Goal: Task Accomplishment & Management: Use online tool/utility

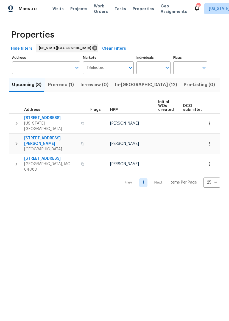
click at [132, 85] on span "In-reno (12)" at bounding box center [146, 85] width 62 height 8
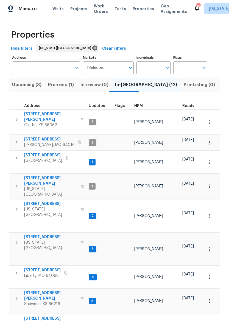
scroll to position [0, 1]
click at [30, 137] on span "8 Bart St" at bounding box center [49, 139] width 51 height 5
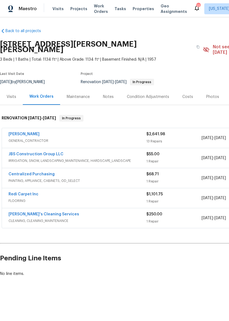
click at [122, 138] on span "GENERAL_CONTRACTOR" at bounding box center [78, 140] width 138 height 5
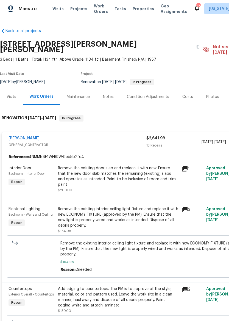
click at [124, 175] on div "Remove the existing door slab and replace it with new. Ensure that the new door…" at bounding box center [118, 177] width 120 height 22
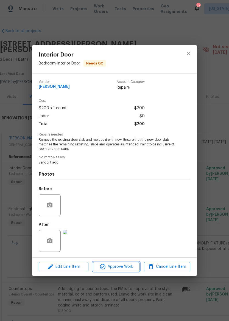
click at [119, 267] on span "Approve Work" at bounding box center [115, 267] width 43 height 7
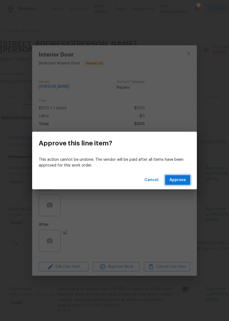
click at [179, 178] on span "Approve" at bounding box center [177, 180] width 16 height 7
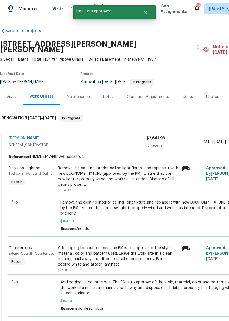
click at [124, 174] on div "Remove the existing interior ceiling light fixture and replace it with new ECON…" at bounding box center [118, 177] width 120 height 22
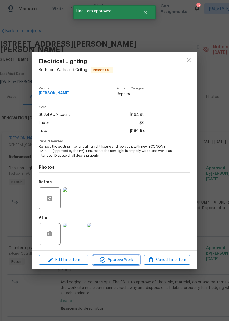
click at [120, 261] on span "Approve Work" at bounding box center [115, 260] width 43 height 7
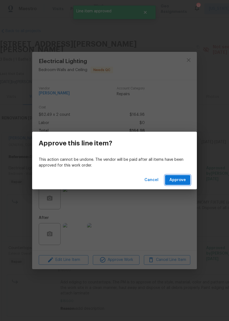
click at [175, 184] on button "Approve" at bounding box center [177, 180] width 25 height 10
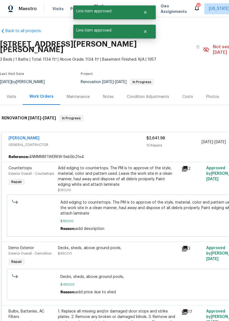
click at [125, 170] on div "Add edging to countertops. The PM is to approve of the style, material, color a…" at bounding box center [118, 177] width 120 height 22
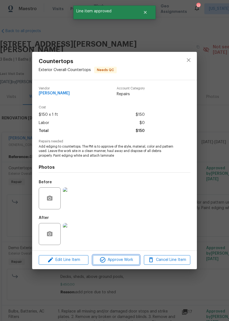
click at [120, 258] on span "Approve Work" at bounding box center [115, 260] width 43 height 7
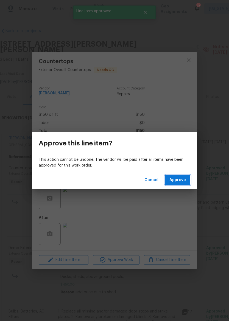
click at [180, 180] on span "Approve" at bounding box center [177, 180] width 16 height 7
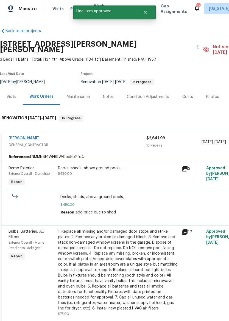
click at [128, 168] on div "Decks, sheds, above ground pools, $450.00" at bounding box center [118, 171] width 120 height 11
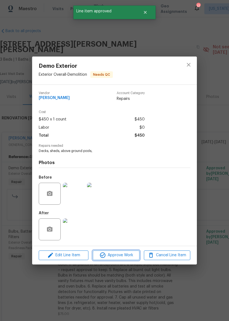
click at [122, 257] on span "Approve Work" at bounding box center [115, 255] width 43 height 7
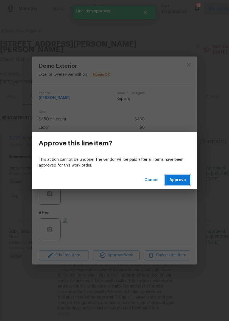
click at [177, 183] on span "Approve" at bounding box center [177, 180] width 16 height 7
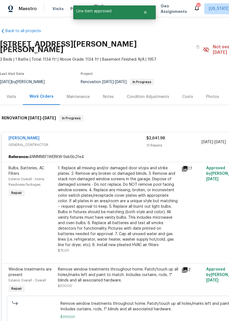
click at [132, 210] on div "1. Replace all missing and/or damaged door stops and strike plates. 2. Remove a…" at bounding box center [118, 207] width 120 height 82
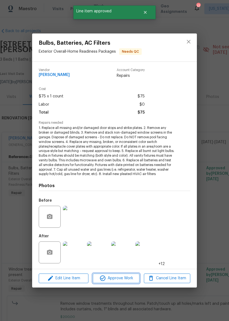
click at [120, 278] on span "Approve Work" at bounding box center [115, 278] width 43 height 7
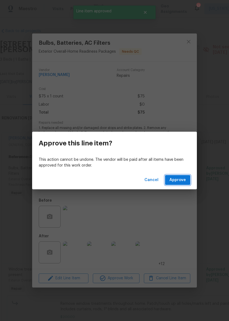
click at [181, 182] on span "Approve" at bounding box center [177, 180] width 16 height 7
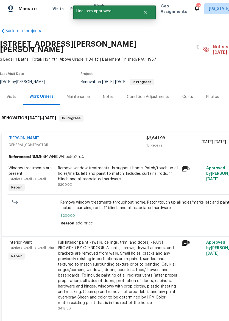
click at [134, 174] on div "Remove window treatments throughout home. Patch/touch up all holes/marks left a…" at bounding box center [118, 174] width 120 height 16
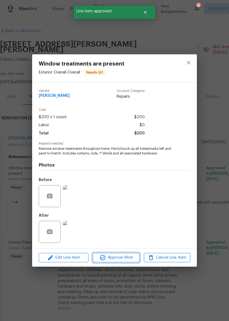
click at [125, 257] on span "Approve Work" at bounding box center [115, 258] width 43 height 7
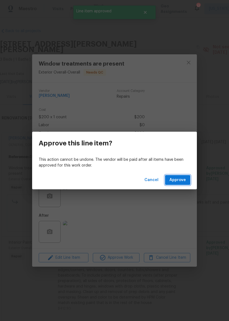
click at [178, 182] on span "Approve" at bounding box center [177, 180] width 16 height 7
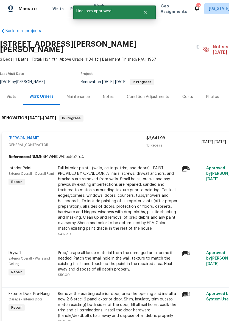
click at [135, 200] on div "Full Interior paint - (walls, ceilings, trim, and doors) - PAINT PROVIDED BY OP…" at bounding box center [118, 199] width 120 height 66
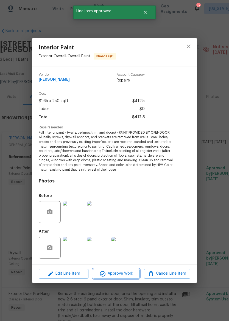
click at [123, 272] on span "Approve Work" at bounding box center [115, 273] width 43 height 7
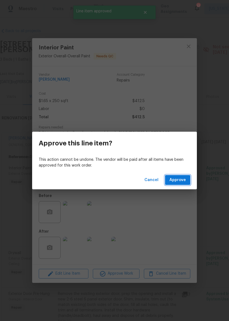
click at [178, 179] on span "Approve" at bounding box center [177, 180] width 16 height 7
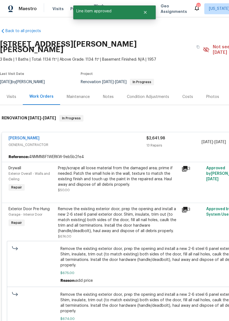
click at [134, 180] on div "Prep/scrape all loose material from the damaged area; prime if needed. Patch th…" at bounding box center [118, 177] width 120 height 22
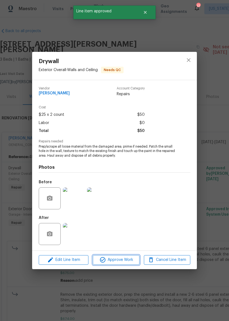
click at [126, 258] on span "Approve Work" at bounding box center [115, 260] width 43 height 7
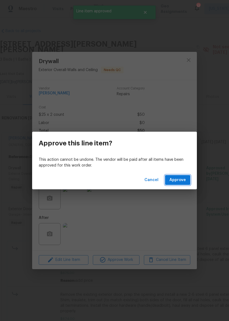
click at [176, 180] on span "Approve" at bounding box center [177, 180] width 16 height 7
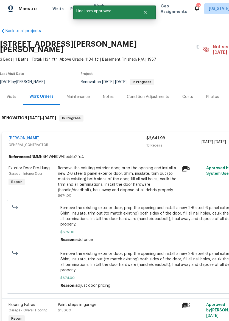
click at [138, 181] on div "Remove the existing exterior door, prep the opening and install a new 2-6 steel…" at bounding box center [118, 179] width 120 height 27
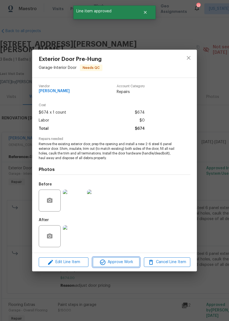
click at [124, 261] on span "Approve Work" at bounding box center [115, 262] width 43 height 7
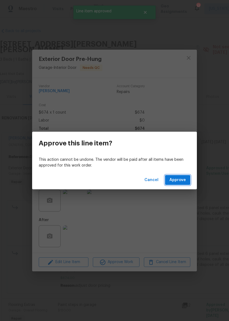
click at [183, 182] on span "Approve" at bounding box center [177, 180] width 16 height 7
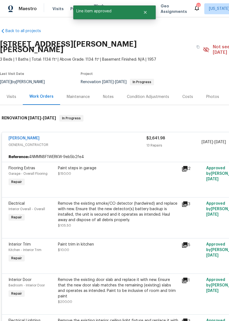
click at [136, 182] on div "Paint steps in garage $150.00" at bounding box center [118, 176] width 124 height 25
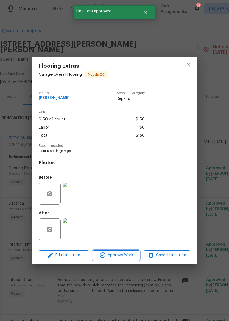
click at [126, 258] on span "Approve Work" at bounding box center [115, 255] width 43 height 7
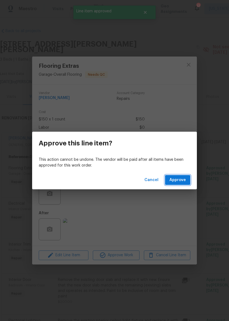
click at [177, 181] on span "Approve" at bounding box center [177, 180] width 16 height 7
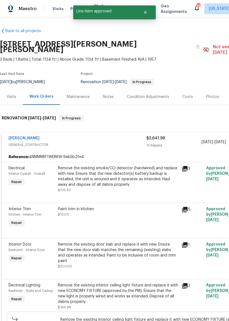
click at [138, 174] on div "Remove the existing smoke/CO detector (hardwired) and replace with new. Ensure …" at bounding box center [118, 177] width 120 height 22
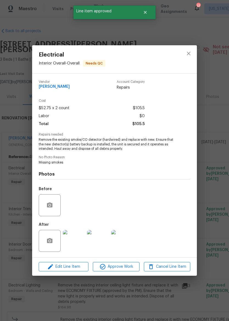
click at [125, 261] on div "Edit Line Item Approve Work Cancel Line Item" at bounding box center [114, 267] width 165 height 18
click at [128, 265] on span "Approve Work" at bounding box center [115, 267] width 43 height 7
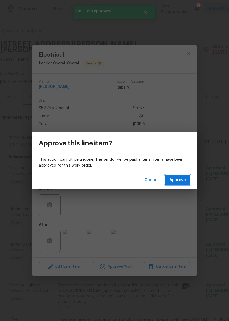
click at [181, 179] on span "Approve" at bounding box center [177, 180] width 16 height 7
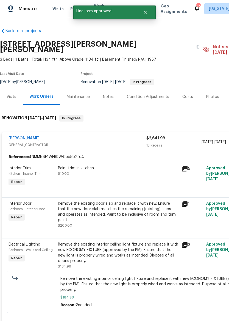
click at [141, 175] on div "Paint trim in kitchen $10.00" at bounding box center [118, 176] width 124 height 25
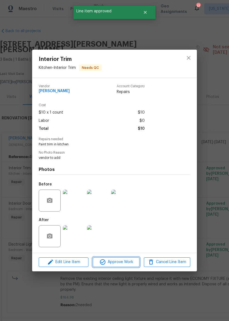
click at [127, 264] on span "Approve Work" at bounding box center [115, 262] width 43 height 7
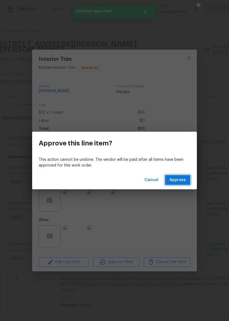
click at [177, 179] on span "Approve" at bounding box center [177, 180] width 16 height 7
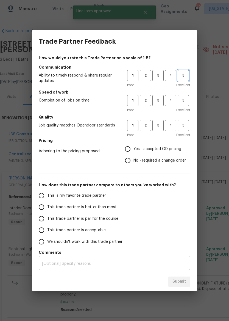
click at [184, 76] on span "5" at bounding box center [183, 75] width 10 height 6
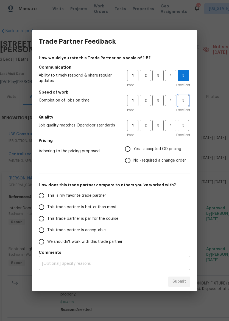
click at [182, 103] on span "5" at bounding box center [183, 100] width 10 height 6
click at [172, 99] on span "4" at bounding box center [171, 100] width 10 height 6
click at [186, 127] on span "5" at bounding box center [183, 125] width 10 height 6
click at [155, 160] on span "No - required a change order" at bounding box center [159, 161] width 52 height 6
click at [133, 160] on input "No - required a change order" at bounding box center [128, 161] width 12 height 12
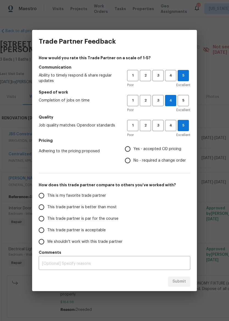
radio input "true"
click at [110, 209] on span "This trade partner is better than most" at bounding box center [81, 208] width 69 height 6
click at [47, 209] on input "This trade partner is better than most" at bounding box center [42, 208] width 12 height 12
click at [184, 280] on span "Submit" at bounding box center [178, 281] width 13 height 7
radio input "true"
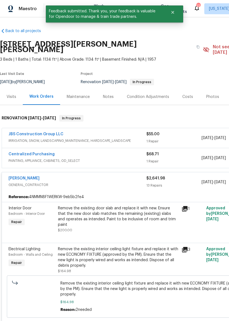
click at [42, 94] on div "Work Orders" at bounding box center [41, 96] width 24 height 5
click at [72, 94] on div "Maintenance" at bounding box center [78, 97] width 36 height 16
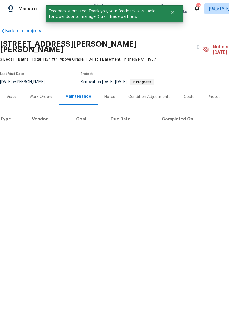
click at [37, 89] on div "Work Orders" at bounding box center [41, 97] width 36 height 16
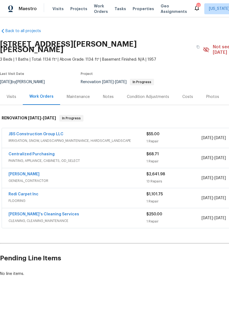
click at [141, 8] on span "Properties" at bounding box center [143, 8] width 21 height 5
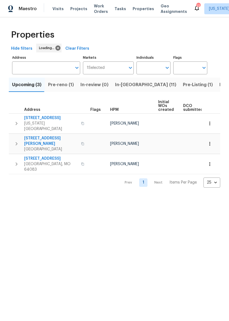
click at [128, 86] on span "In-reno (11)" at bounding box center [145, 85] width 61 height 8
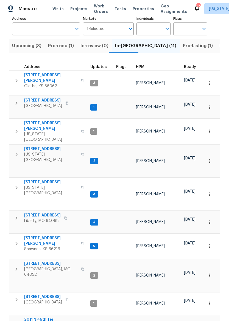
scroll to position [39, 0]
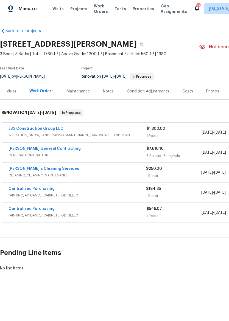
click at [12, 7] on img at bounding box center [10, 8] width 5 height 7
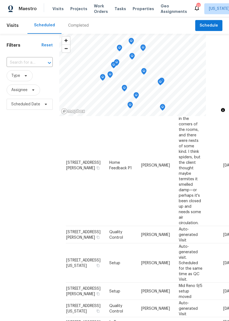
scroll to position [51, 0]
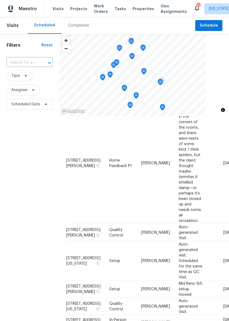
click at [0, 0] on icon at bounding box center [0, 0] width 0 height 0
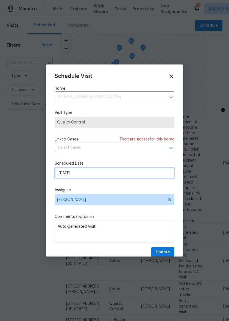
click at [61, 175] on input "9/10/2025" at bounding box center [115, 173] width 120 height 11
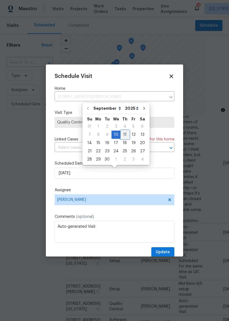
click at [122, 136] on div "11" at bounding box center [125, 135] width 9 height 8
type input "9/11/2025"
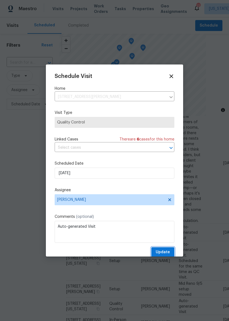
click at [168, 253] on span "Update" at bounding box center [163, 252] width 14 height 7
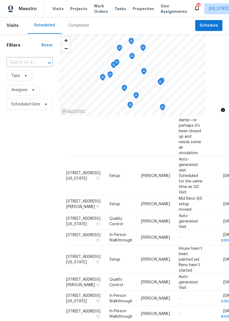
scroll to position [121, 0]
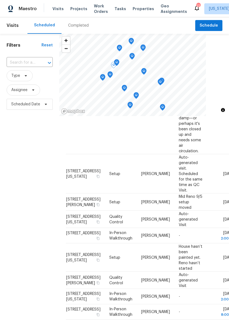
click at [0, 0] on icon at bounding box center [0, 0] width 0 height 0
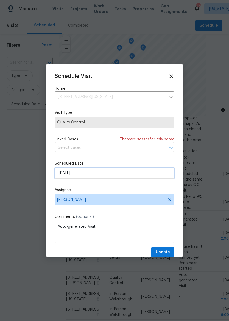
click at [62, 176] on input "9/10/2025" at bounding box center [115, 173] width 120 height 11
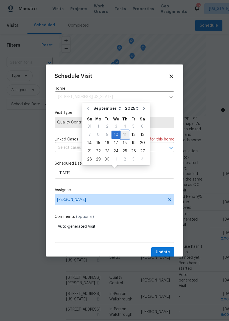
click at [123, 136] on div "11" at bounding box center [125, 135] width 9 height 8
type input "9/11/2025"
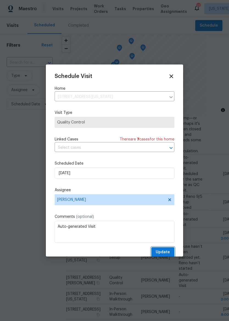
click at [168, 253] on span "Update" at bounding box center [163, 252] width 14 height 7
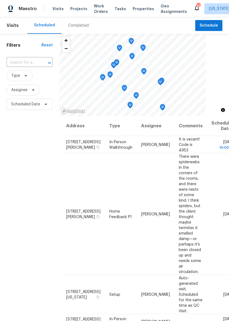
scroll to position [0, 0]
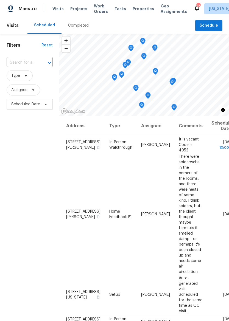
click at [133, 8] on span "Properties" at bounding box center [143, 8] width 21 height 5
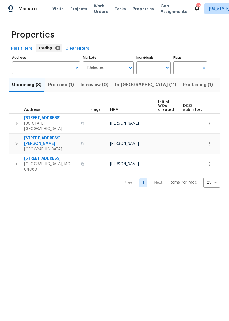
click at [61, 83] on span "Pre-reno (1)" at bounding box center [61, 85] width 26 height 8
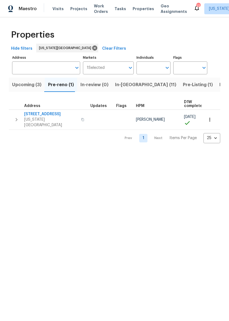
click at [46, 114] on span "3605 NE 57th St" at bounding box center [51, 113] width 54 height 5
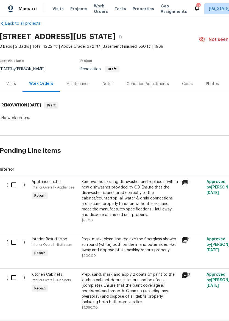
scroll to position [8, 0]
click at [14, 184] on input "checkbox" at bounding box center [16, 185] width 16 height 12
checkbox input "true"
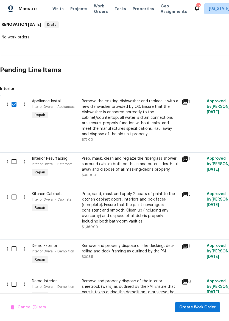
scroll to position [91, 0]
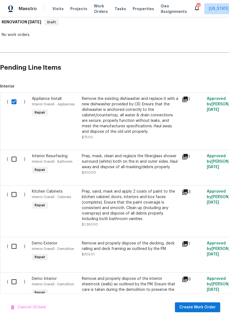
click at [11, 161] on input "checkbox" at bounding box center [16, 160] width 16 height 12
checkbox input "true"
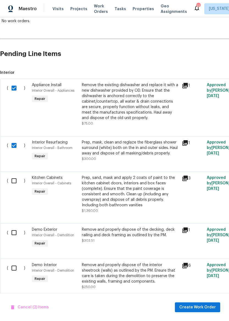
scroll to position [105, 0]
click at [15, 185] on input "checkbox" at bounding box center [16, 181] width 16 height 12
checkbox input "true"
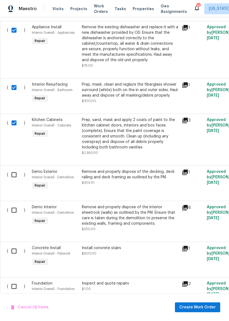
scroll to position [163, 0]
click at [13, 179] on input "checkbox" at bounding box center [16, 175] width 16 height 12
checkbox input "true"
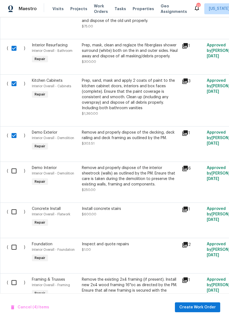
scroll to position [202, 0]
click at [13, 175] on input "checkbox" at bounding box center [16, 171] width 16 height 12
checkbox input "true"
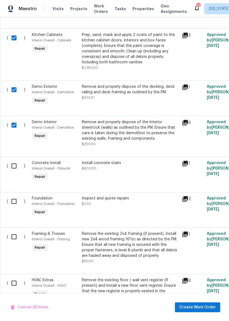
scroll to position [248, 0]
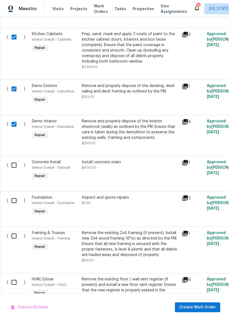
click at [13, 171] on input "checkbox" at bounding box center [16, 166] width 16 height 12
checkbox input "true"
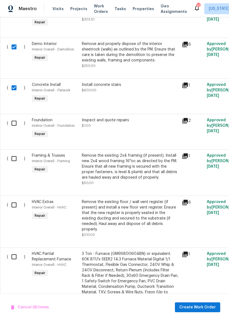
scroll to position [327, 0]
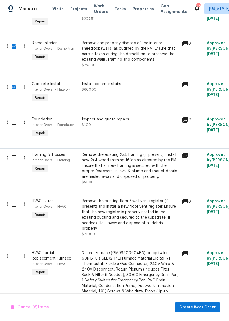
click at [12, 162] on input "checkbox" at bounding box center [16, 158] width 16 height 12
checkbox input "true"
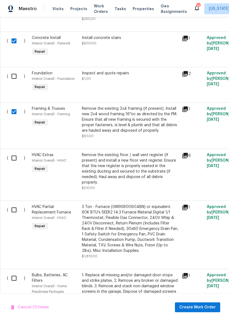
scroll to position [373, 0]
click at [12, 160] on input "checkbox" at bounding box center [16, 158] width 16 height 12
checkbox input "true"
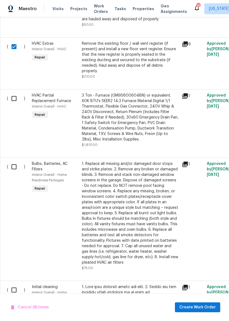
scroll to position [0, 0]
click at [12, 172] on input "checkbox" at bounding box center [16, 167] width 16 height 12
checkbox input "true"
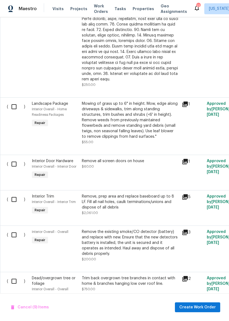
click at [10, 164] on input "checkbox" at bounding box center [16, 164] width 16 height 12
checkbox input "true"
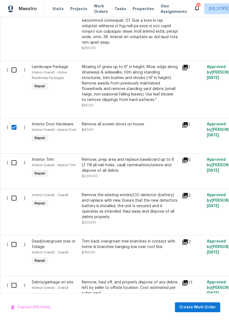
click at [10, 165] on input "checkbox" at bounding box center [16, 163] width 16 height 12
checkbox input "true"
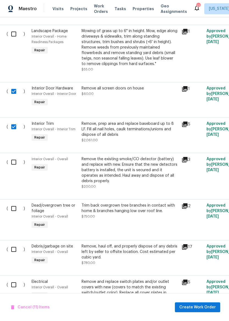
click at [11, 164] on input "checkbox" at bounding box center [16, 163] width 16 height 12
checkbox input "true"
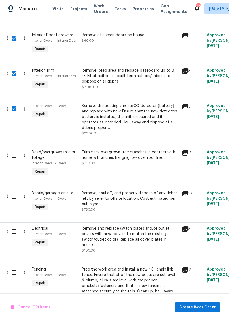
click at [13, 158] on input "checkbox" at bounding box center [16, 156] width 16 height 12
checkbox input "true"
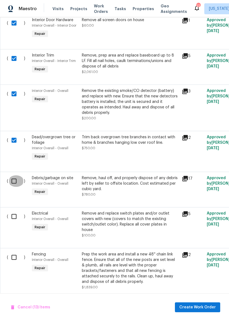
click at [13, 182] on input "checkbox" at bounding box center [16, 181] width 16 height 12
checkbox input "true"
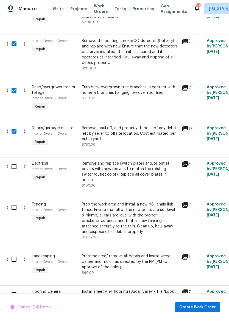
click at [11, 168] on input "checkbox" at bounding box center [16, 167] width 16 height 12
checkbox input "true"
click at [13, 206] on input "checkbox" at bounding box center [16, 208] width 16 height 12
checkbox input "true"
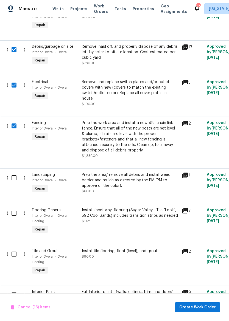
click at [13, 174] on input "checkbox" at bounding box center [16, 178] width 16 height 12
checkbox input "true"
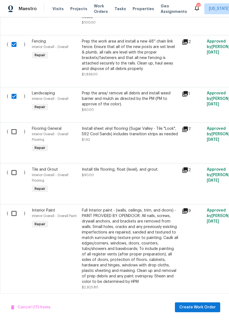
click at [10, 170] on input "checkbox" at bounding box center [16, 173] width 16 height 12
checkbox input "true"
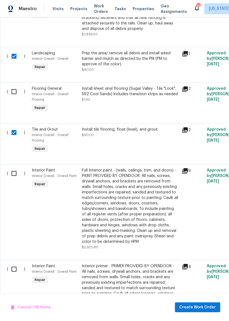
click at [14, 171] on input "checkbox" at bounding box center [16, 174] width 16 height 12
checkbox input "true"
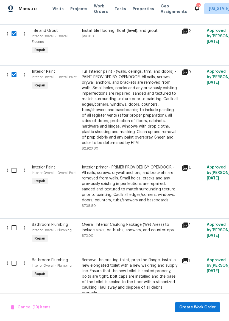
click at [10, 169] on input "checkbox" at bounding box center [16, 171] width 16 height 12
checkbox input "true"
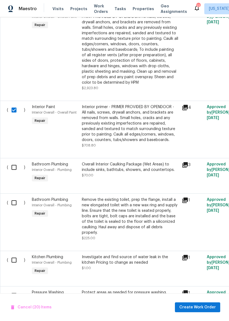
click at [15, 168] on input "checkbox" at bounding box center [16, 168] width 16 height 12
checkbox input "true"
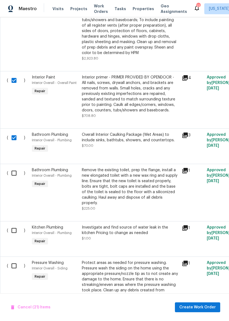
click at [11, 172] on input "checkbox" at bounding box center [16, 174] width 16 height 12
checkbox input "true"
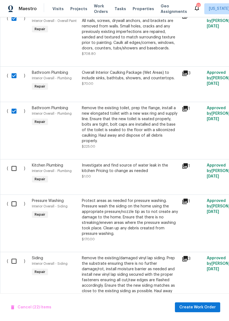
click at [12, 167] on input "checkbox" at bounding box center [16, 169] width 16 height 12
checkbox input "true"
click at [11, 201] on input "checkbox" at bounding box center [16, 204] width 16 height 12
click at [13, 205] on input "checkbox" at bounding box center [16, 204] width 16 height 12
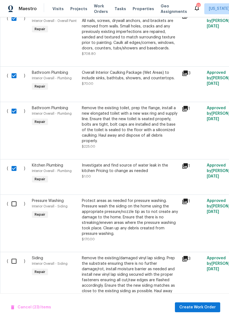
checkbox input "true"
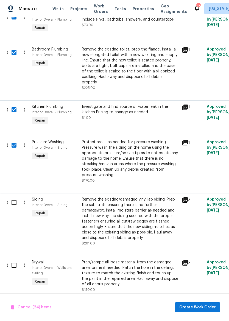
click at [12, 203] on input "checkbox" at bounding box center [16, 203] width 16 height 12
checkbox input "true"
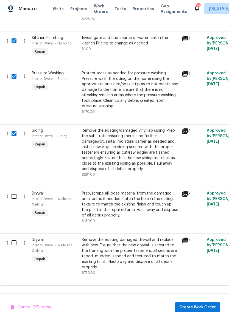
click at [11, 195] on input "checkbox" at bounding box center [16, 197] width 16 height 12
checkbox input "true"
click at [9, 245] on input "checkbox" at bounding box center [16, 243] width 16 height 12
checkbox input "true"
click at [205, 308] on span "Create Work Order" at bounding box center [197, 307] width 37 height 7
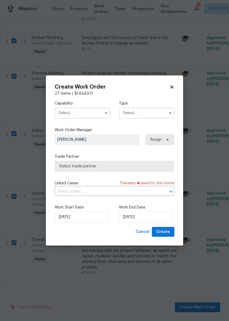
click at [94, 112] on input "text" at bounding box center [82, 113] width 55 height 11
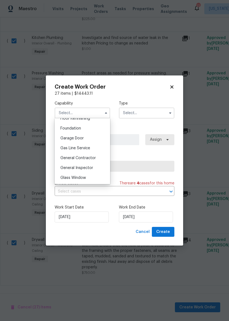
click at [94, 158] on span "General Contractor" at bounding box center [77, 158] width 35 height 4
type input "General Contractor"
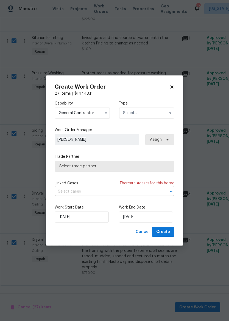
click at [148, 114] on input "text" at bounding box center [146, 113] width 55 height 11
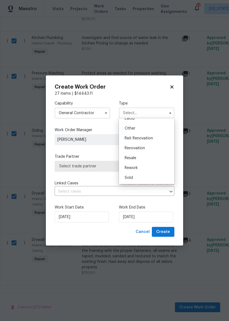
click at [151, 147] on div "Renovation" at bounding box center [146, 148] width 53 height 10
type input "Renovation"
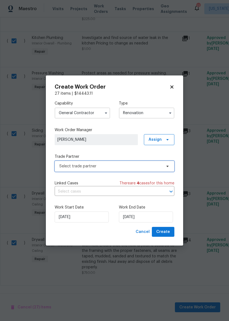
click at [132, 168] on span "Select trade partner" at bounding box center [110, 166] width 102 height 5
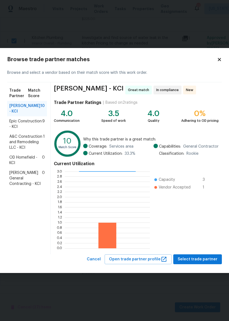
click at [17, 130] on span "Epic Construction - KCI" at bounding box center [25, 124] width 33 height 11
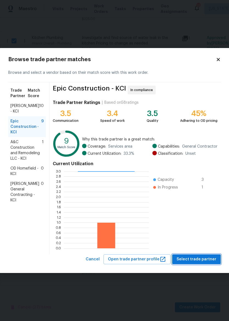
click at [199, 263] on button "Select trade partner" at bounding box center [196, 260] width 49 height 10
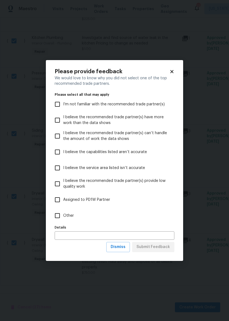
click at [58, 216] on input "Other" at bounding box center [58, 216] width 12 height 12
checkbox input "true"
click at [164, 249] on span "Submit Feedback" at bounding box center [153, 247] width 34 height 7
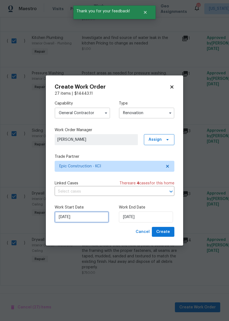
click at [67, 217] on input "9/10/2025" at bounding box center [82, 217] width 54 height 11
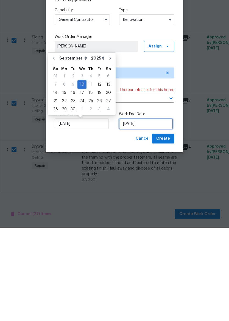
click at [158, 212] on input "9/10/2025" at bounding box center [146, 217] width 54 height 11
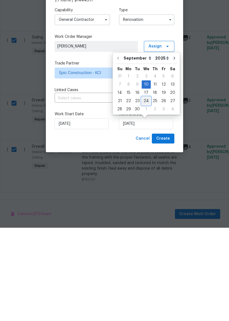
click at [145, 191] on div "24" at bounding box center [146, 195] width 9 height 8
type input "9/24/2025"
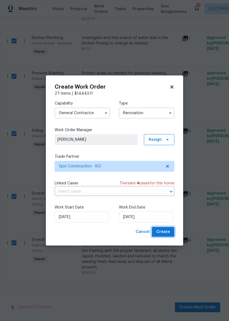
click at [168, 233] on span "Create" at bounding box center [163, 232] width 14 height 7
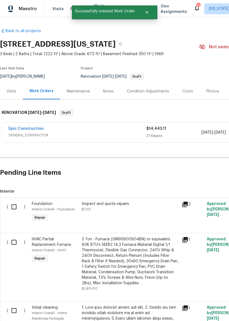
click at [16, 209] on input "checkbox" at bounding box center [16, 207] width 16 height 12
checkbox input "true"
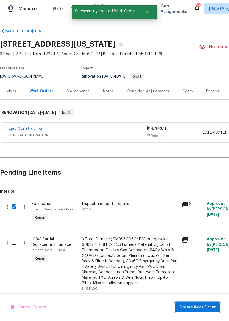
click at [210, 308] on span "Create Work Order" at bounding box center [197, 307] width 37 height 7
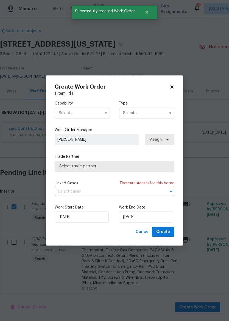
click at [89, 116] on input "text" at bounding box center [82, 113] width 55 height 11
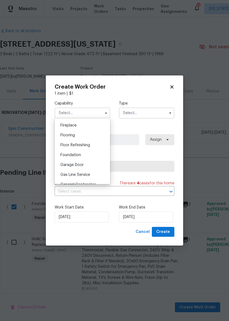
click at [89, 160] on div "Foundation" at bounding box center [82, 155] width 53 height 10
type input "Foundation"
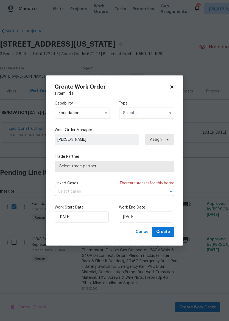
click at [153, 118] on input "text" at bounding box center [146, 113] width 55 height 11
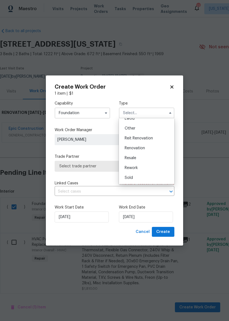
click at [152, 149] on div "Renovation" at bounding box center [146, 148] width 53 height 10
type input "Renovation"
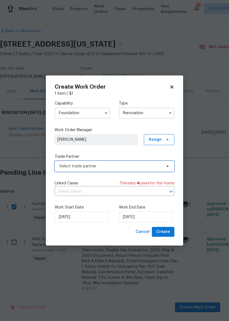
click at [124, 169] on span "Select trade partner" at bounding box center [115, 166] width 120 height 11
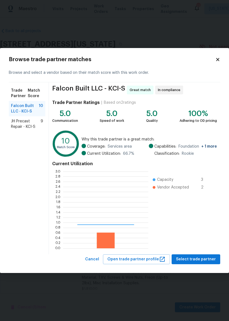
scroll to position [77, 85]
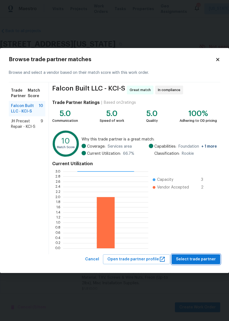
click at [199, 259] on span "Select trade partner" at bounding box center [196, 259] width 40 height 7
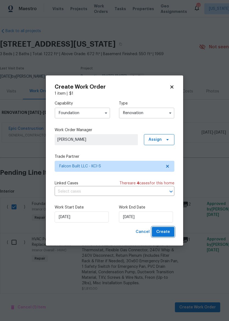
click at [165, 234] on span "Create" at bounding box center [163, 232] width 14 height 7
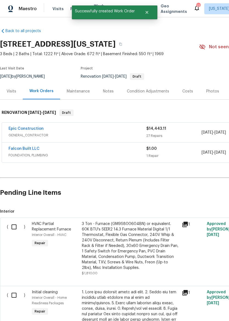
click at [15, 228] on input "checkbox" at bounding box center [16, 227] width 16 height 12
checkbox input "true"
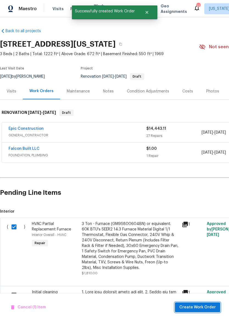
click at [207, 310] on span "Create Work Order" at bounding box center [197, 307] width 37 height 7
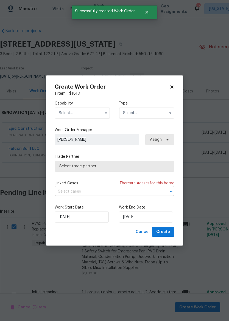
click at [68, 117] on input "text" at bounding box center [82, 113] width 55 height 11
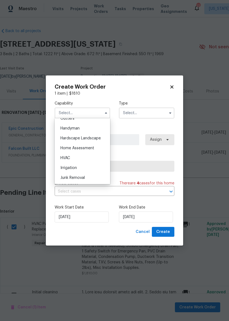
scroll to position [299, 0]
click at [86, 160] on div "HVAC" at bounding box center [82, 158] width 53 height 10
type input "HVAC"
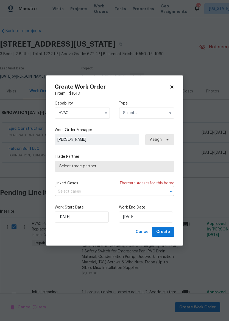
click at [154, 116] on input "text" at bounding box center [146, 113] width 55 height 11
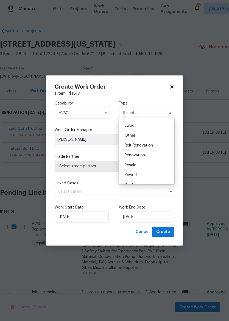
scroll to position [62, 0]
click at [154, 152] on div "Renovation" at bounding box center [146, 151] width 53 height 10
type input "Renovation"
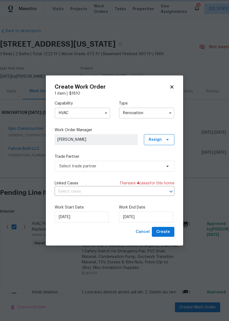
scroll to position [0, 0]
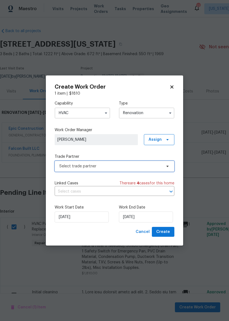
click at [139, 166] on span "Select trade partner" at bounding box center [110, 166] width 102 height 5
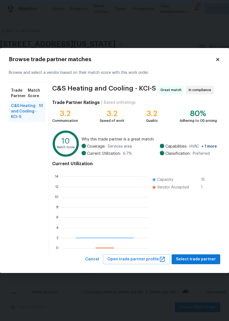
scroll to position [77, 87]
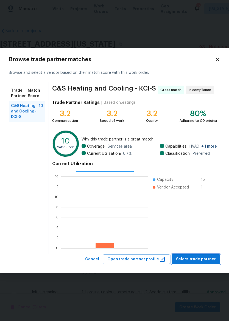
click at [199, 261] on span "Select trade partner" at bounding box center [196, 259] width 40 height 7
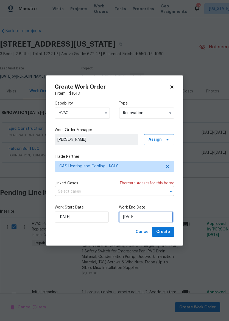
click at [147, 217] on input "9/10/2025" at bounding box center [146, 217] width 54 height 11
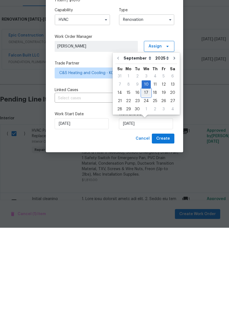
click at [147, 182] on div "17" at bounding box center [146, 186] width 9 height 8
type input "9/17/2025"
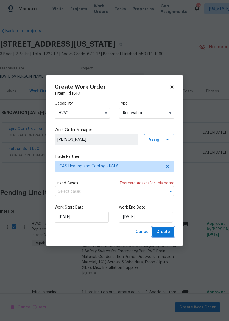
click at [169, 234] on span "Create" at bounding box center [163, 232] width 14 height 7
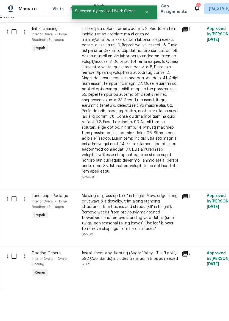
scroll to position [215, 0]
click at [13, 194] on input "checkbox" at bounding box center [16, 200] width 16 height 12
checkbox input "true"
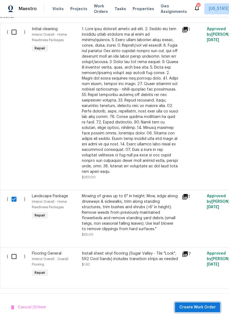
click at [202, 310] on span "Create Work Order" at bounding box center [197, 307] width 37 height 7
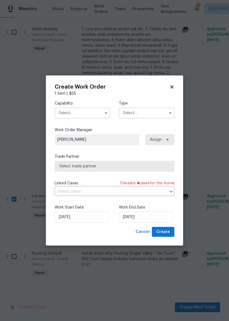
click at [90, 115] on input "text" at bounding box center [82, 113] width 55 height 11
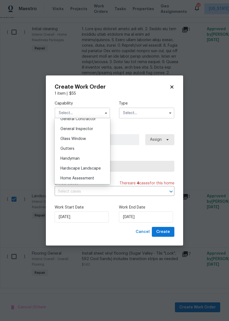
scroll to position [271, 0]
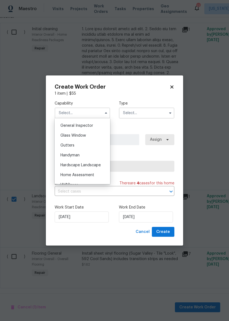
click at [96, 166] on span "Hardscape Landscape" at bounding box center [80, 165] width 40 height 4
type input "Hardscape Landscape"
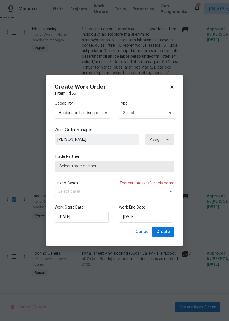
click at [151, 116] on input "text" at bounding box center [146, 113] width 55 height 11
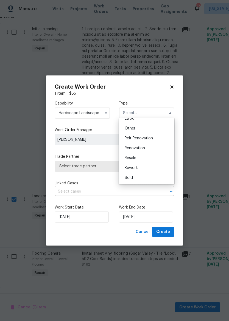
scroll to position [65, 0]
click at [151, 148] on div "Renovation" at bounding box center [146, 148] width 53 height 10
type input "Renovation"
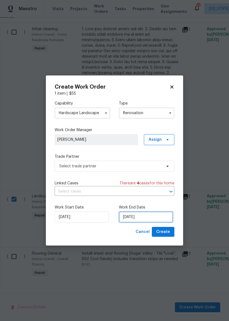
click at [142, 217] on input "9/10/2025" at bounding box center [146, 217] width 54 height 11
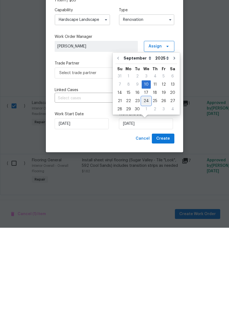
click at [145, 191] on div "24" at bounding box center [146, 195] width 9 height 8
type input "9/24/2025"
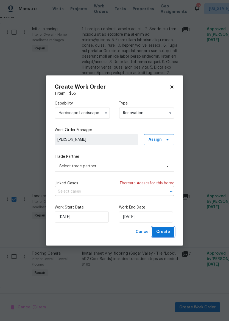
click at [168, 233] on span "Create" at bounding box center [163, 232] width 14 height 7
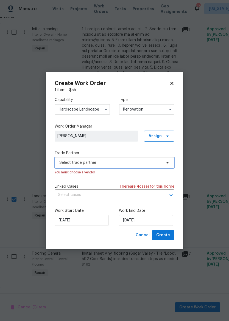
click at [136, 163] on span "Select trade partner" at bounding box center [110, 162] width 102 height 5
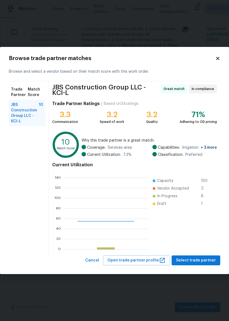
scroll to position [77, 85]
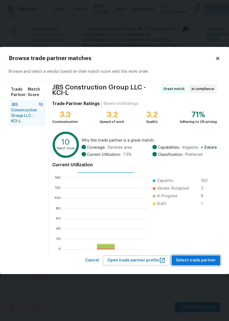
click at [200, 259] on span "Select trade partner" at bounding box center [196, 260] width 40 height 7
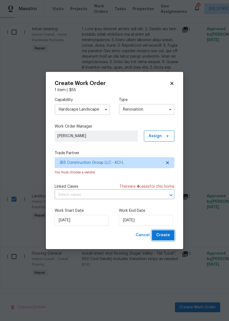
click at [169, 237] on span "Create" at bounding box center [163, 235] width 14 height 7
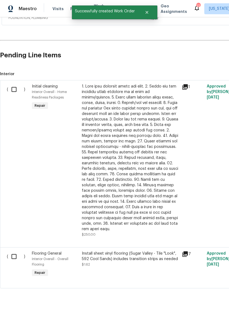
scroll to position [177, 0]
click at [15, 255] on input "checkbox" at bounding box center [16, 257] width 16 height 12
checkbox input "true"
click at [206, 308] on span "Create Work Order" at bounding box center [197, 307] width 37 height 7
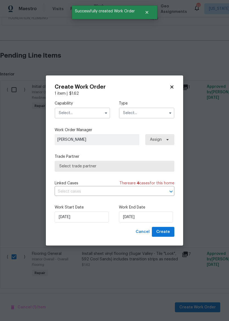
click at [95, 115] on input "text" at bounding box center [82, 113] width 55 height 11
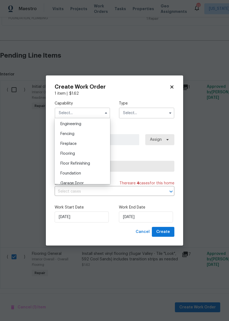
scroll to position [185, 0]
click at [92, 153] on div "Flooring" at bounding box center [82, 153] width 53 height 10
type input "Flooring"
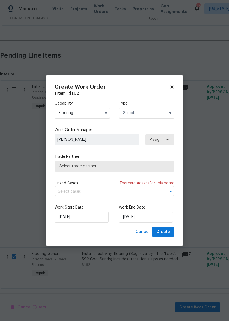
click at [151, 115] on input "text" at bounding box center [146, 113] width 55 height 11
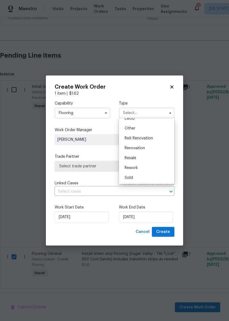
scroll to position [65, 0]
click at [153, 149] on div "Renovation" at bounding box center [146, 148] width 53 height 10
type input "Renovation"
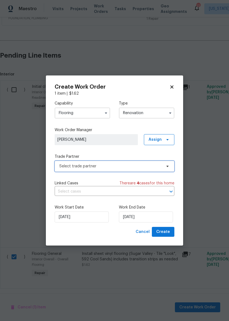
click at [138, 167] on span "Select trade partner" at bounding box center [110, 166] width 102 height 5
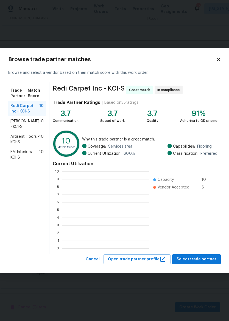
scroll to position [1, 1]
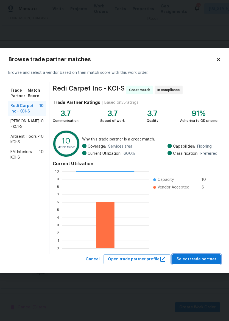
click at [199, 262] on span "Select trade partner" at bounding box center [197, 259] width 40 height 7
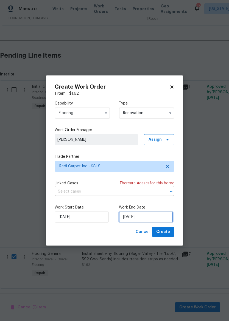
click at [142, 221] on input "9/10/2025" at bounding box center [146, 217] width 54 height 11
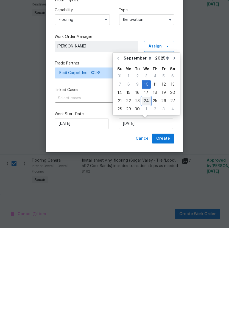
click at [149, 191] on div "24" at bounding box center [146, 195] width 9 height 8
type input "9/24/2025"
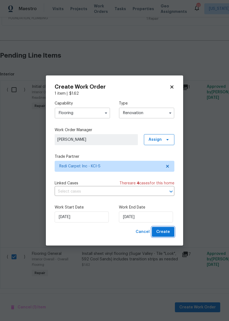
click at [168, 232] on span "Create" at bounding box center [163, 232] width 14 height 7
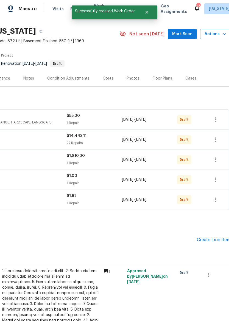
scroll to position [12, 80]
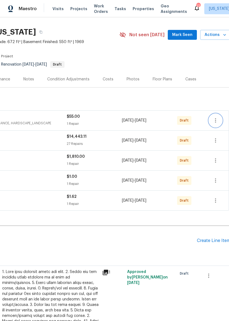
click at [218, 122] on icon "button" at bounding box center [215, 120] width 7 height 7
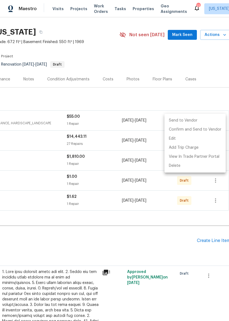
click at [210, 123] on li "Send to Vendor" at bounding box center [194, 120] width 61 height 9
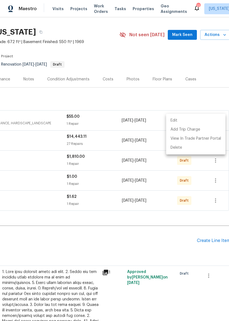
click at [216, 102] on div at bounding box center [114, 160] width 229 height 321
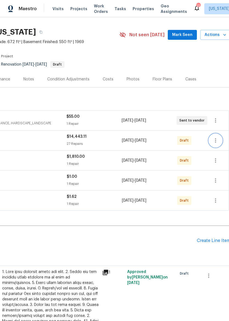
click at [219, 144] on icon "button" at bounding box center [215, 140] width 7 height 7
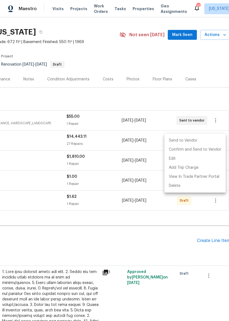
click at [206, 142] on li "Send to Vendor" at bounding box center [194, 140] width 61 height 9
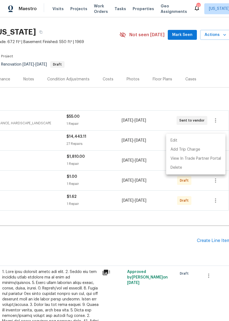
click at [220, 91] on div at bounding box center [114, 160] width 229 height 321
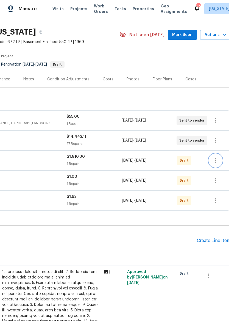
click at [217, 166] on button "button" at bounding box center [215, 160] width 13 height 13
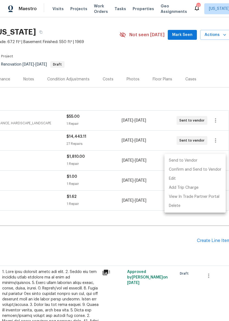
click at [205, 163] on li "Send to Vendor" at bounding box center [194, 160] width 61 height 9
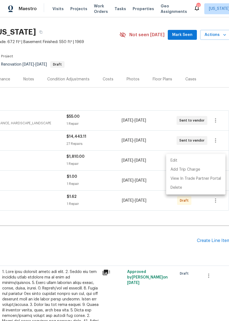
click at [216, 96] on div at bounding box center [114, 160] width 229 height 321
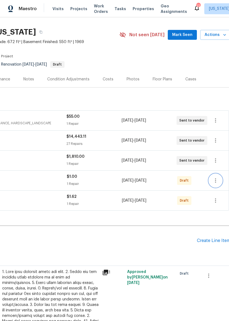
click at [214, 181] on icon "button" at bounding box center [215, 180] width 7 height 7
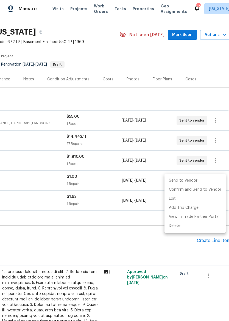
click at [205, 183] on li "Send to Vendor" at bounding box center [194, 180] width 61 height 9
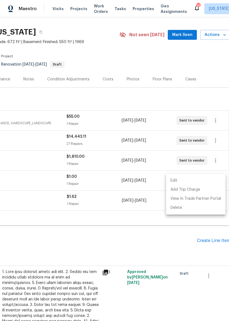
click at [216, 89] on div at bounding box center [114, 160] width 229 height 321
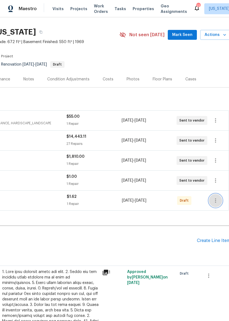
click at [215, 202] on icon "button" at bounding box center [215, 201] width 1 height 4
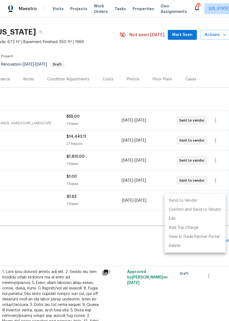
click at [205, 202] on li "Send to Vendor" at bounding box center [194, 200] width 61 height 9
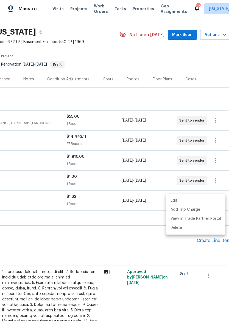
click at [213, 94] on div at bounding box center [114, 160] width 229 height 321
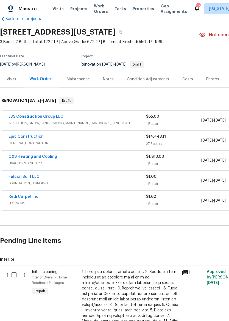
scroll to position [12, 0]
click at [142, 7] on span "Properties" at bounding box center [143, 8] width 21 height 5
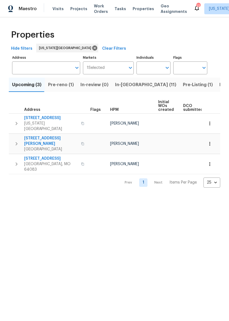
click at [33, 120] on span "5348 N Cambridge Ave" at bounding box center [51, 117] width 54 height 5
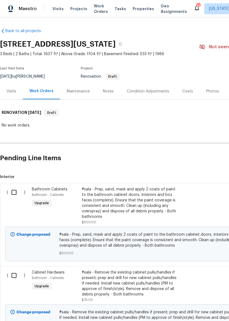
click at [6, 88] on div "Visits" at bounding box center [11, 91] width 23 height 16
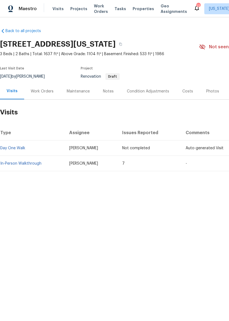
click at [9, 165] on link "In-Person Walkthrough" at bounding box center [20, 164] width 41 height 4
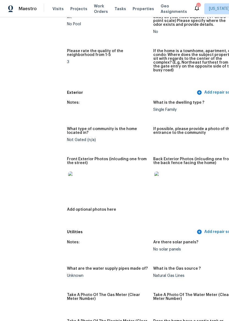
scroll to position [158, 0]
click at [68, 179] on img at bounding box center [77, 181] width 18 height 18
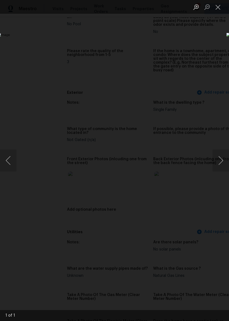
click at [217, 10] on button "Close lightbox" at bounding box center [218, 7] width 11 height 10
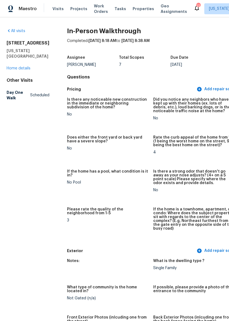
scroll to position [0, 0]
click at [10, 7] on img at bounding box center [10, 8] width 5 height 7
